Goal: Information Seeking & Learning: Learn about a topic

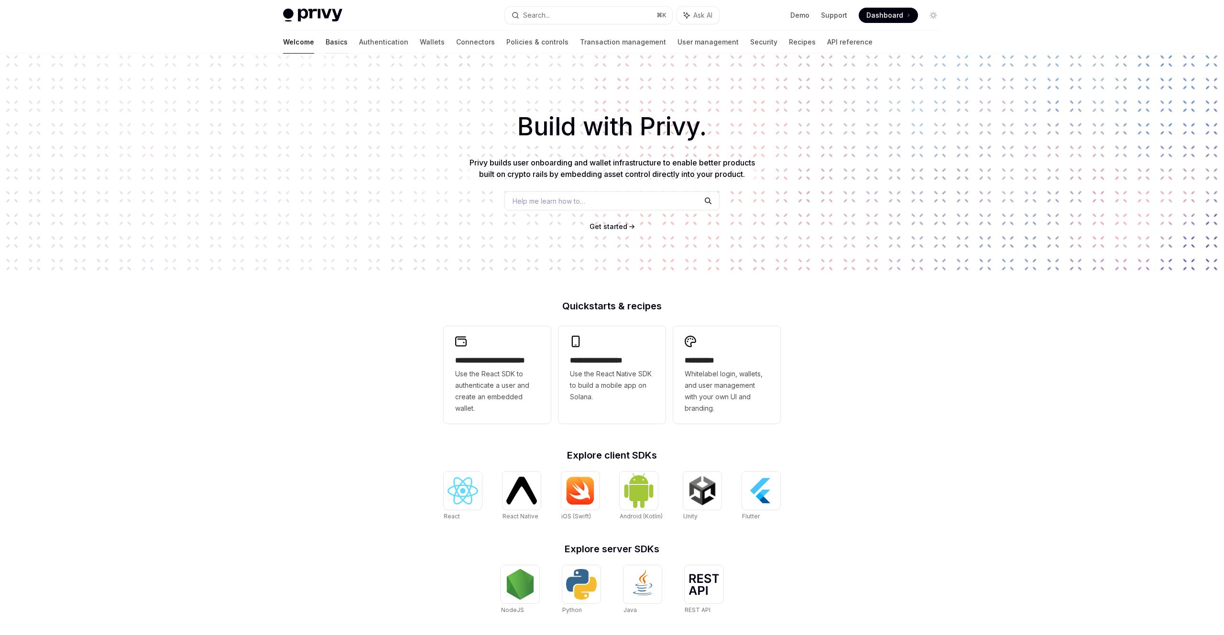
click at [326, 45] on link "Basics" at bounding box center [337, 42] width 22 height 23
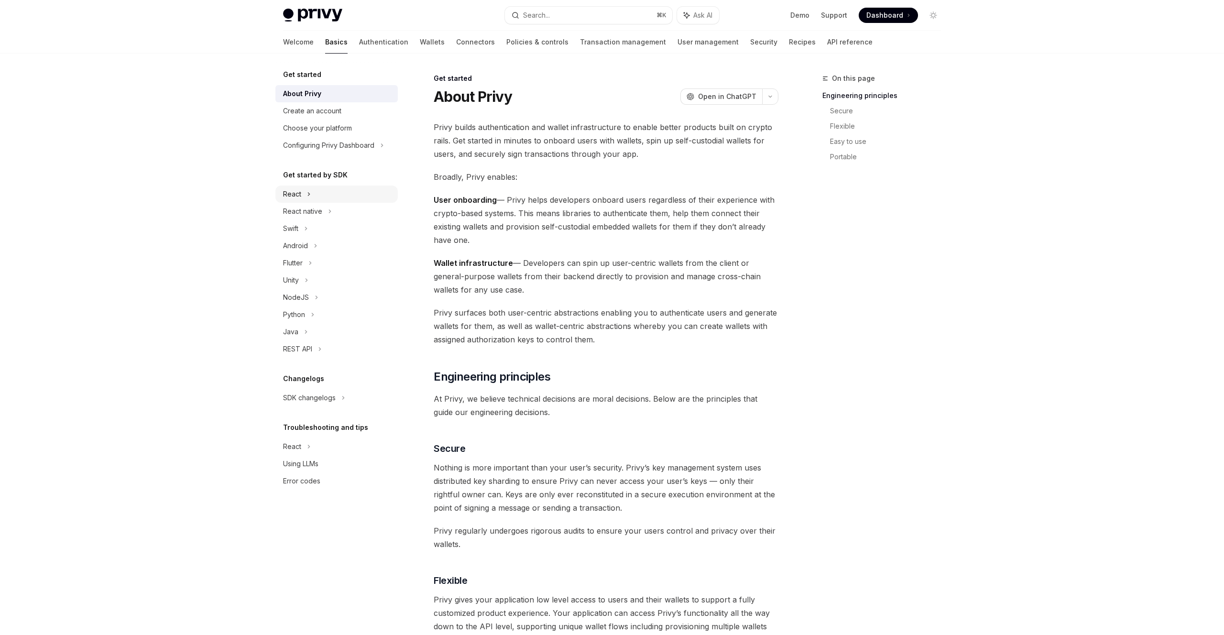
click at [306, 195] on div "React" at bounding box center [336, 193] width 122 height 17
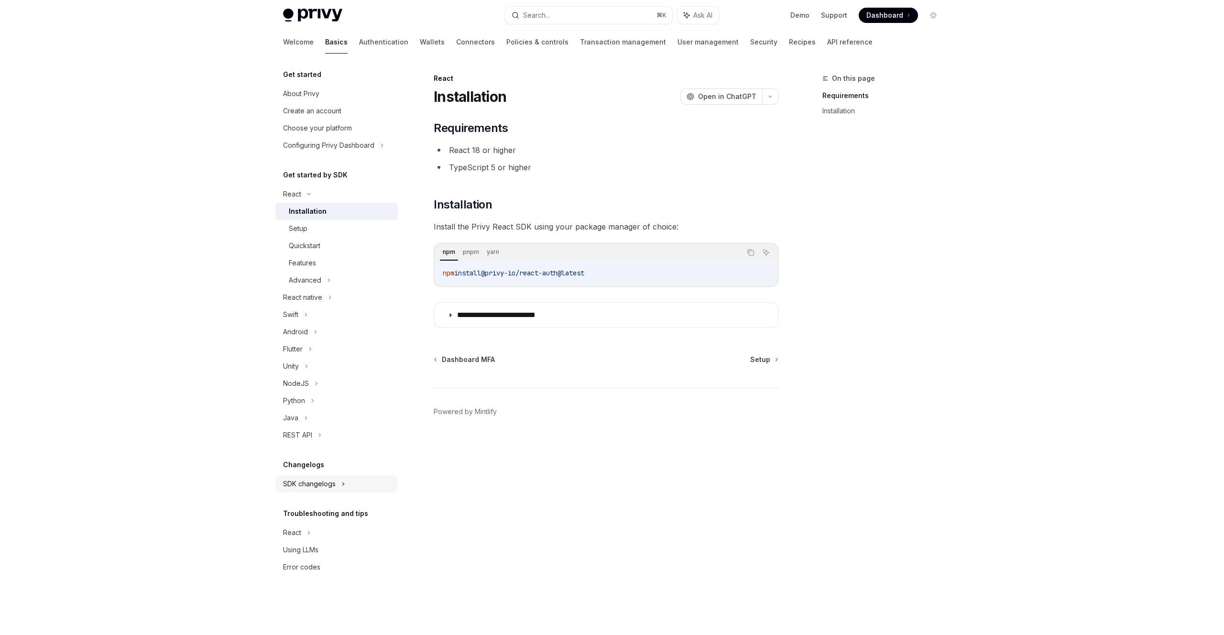
click at [311, 203] on div "SDK changelogs" at bounding box center [336, 193] width 122 height 17
type textarea "*"
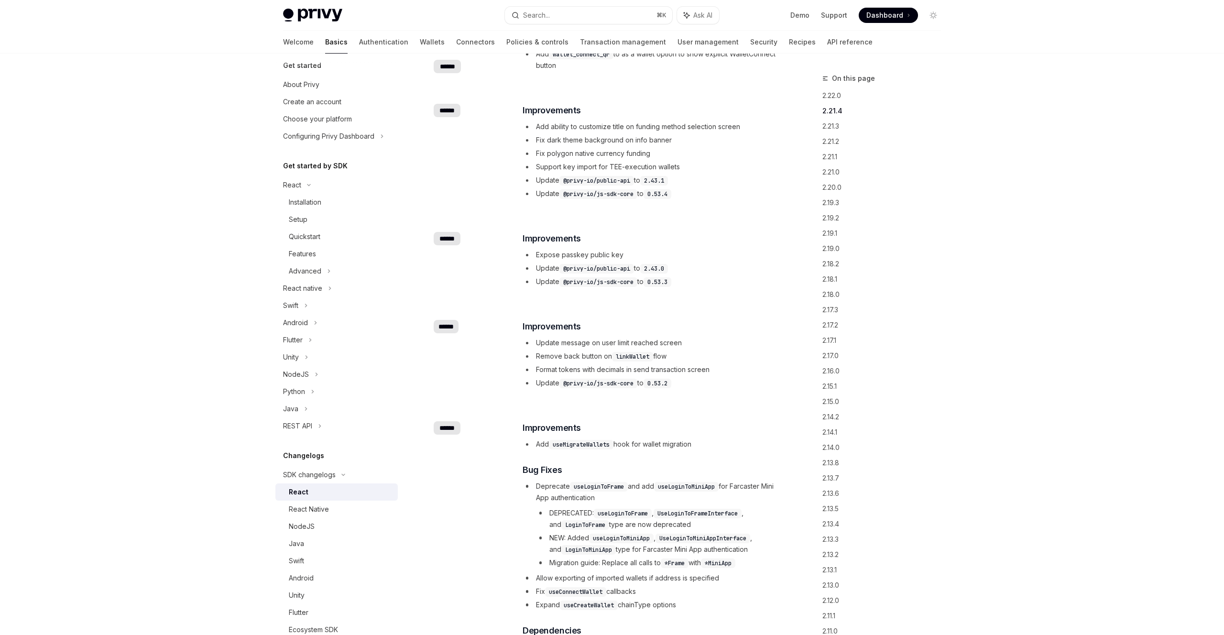
scroll to position [905, 0]
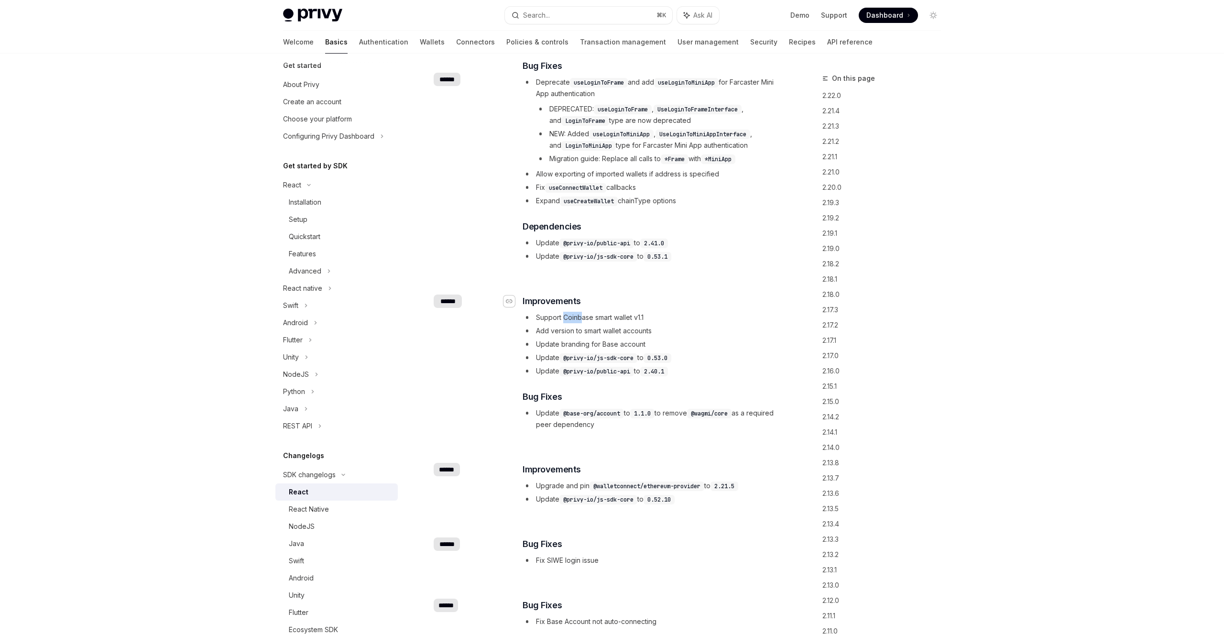
click at [511, 302] on icon "Navigate to header" at bounding box center [509, 301] width 7 height 4
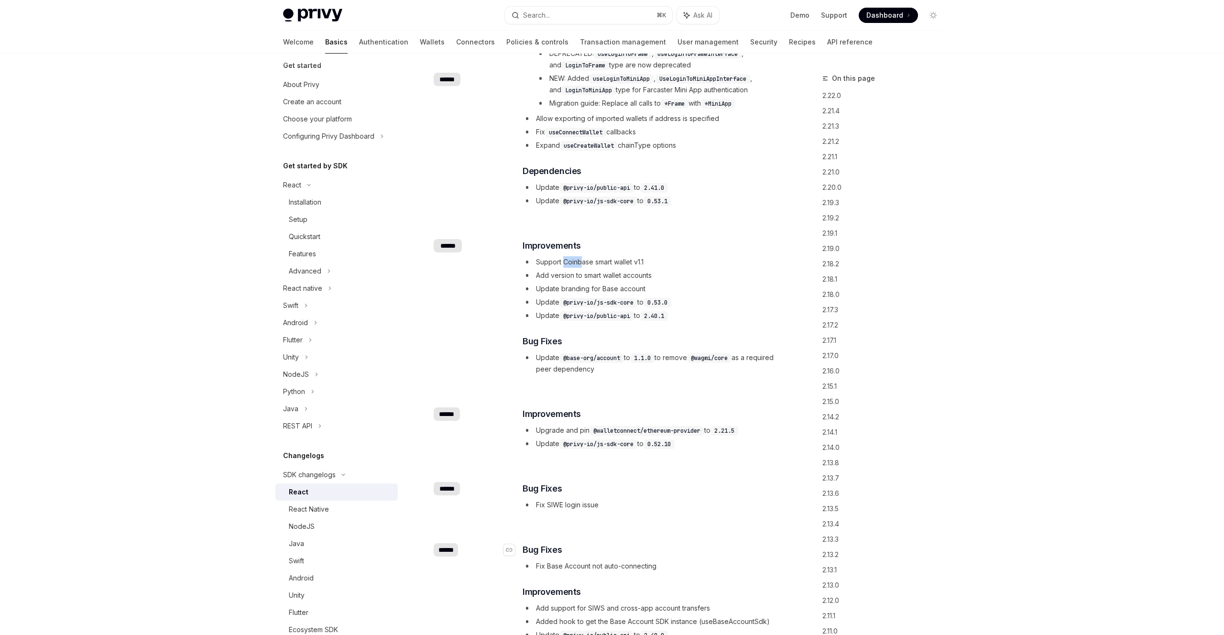
scroll to position [963, 0]
click at [525, 256] on li "Support Coinbase smart wallet v1.1" at bounding box center [650, 259] width 255 height 11
click at [525, 237] on span "Improvements" at bounding box center [552, 243] width 58 height 13
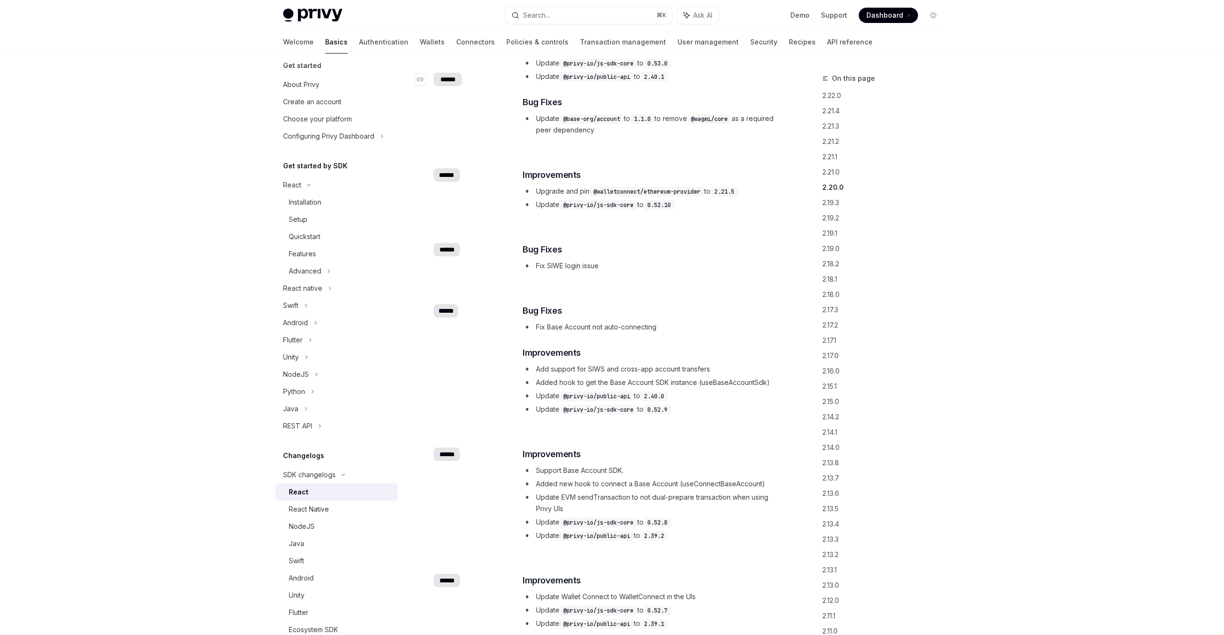
click at [438, 81] on div "******" at bounding box center [448, 79] width 28 height 13
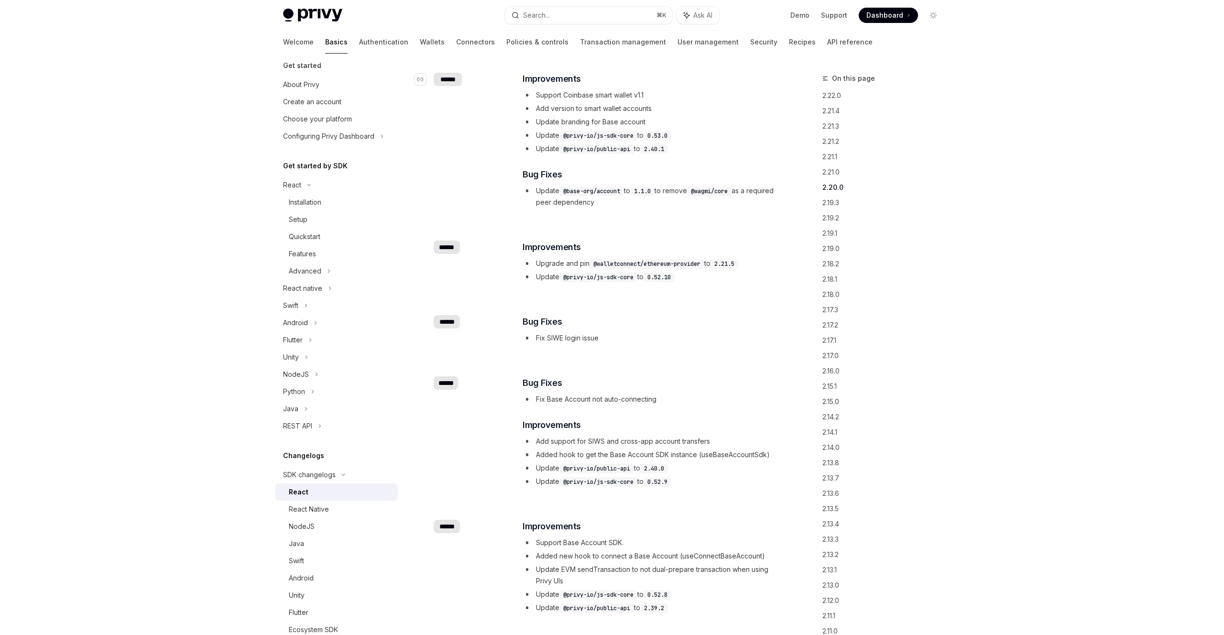
scroll to position [1127, 0]
